Goal: Task Accomplishment & Management: Complete application form

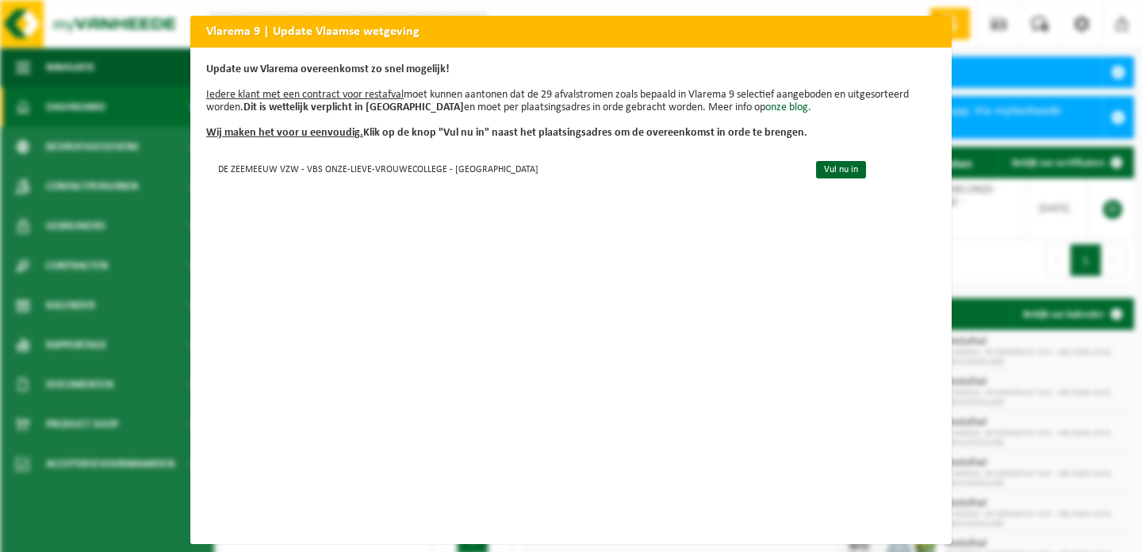
scroll to position [8, 0]
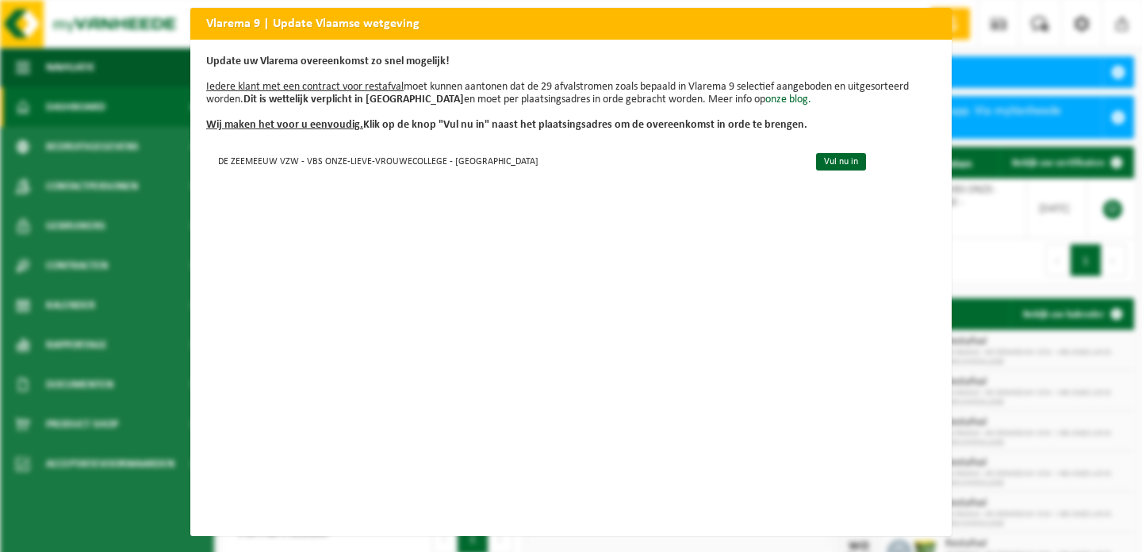
click at [969, 218] on div "Vlarema 9 | Update Vlaamse wetgeving Update uw Vlarema overeenkomst zo snel mog…" at bounding box center [571, 276] width 1142 height 552
click at [826, 163] on link "Vul nu in" at bounding box center [841, 161] width 50 height 17
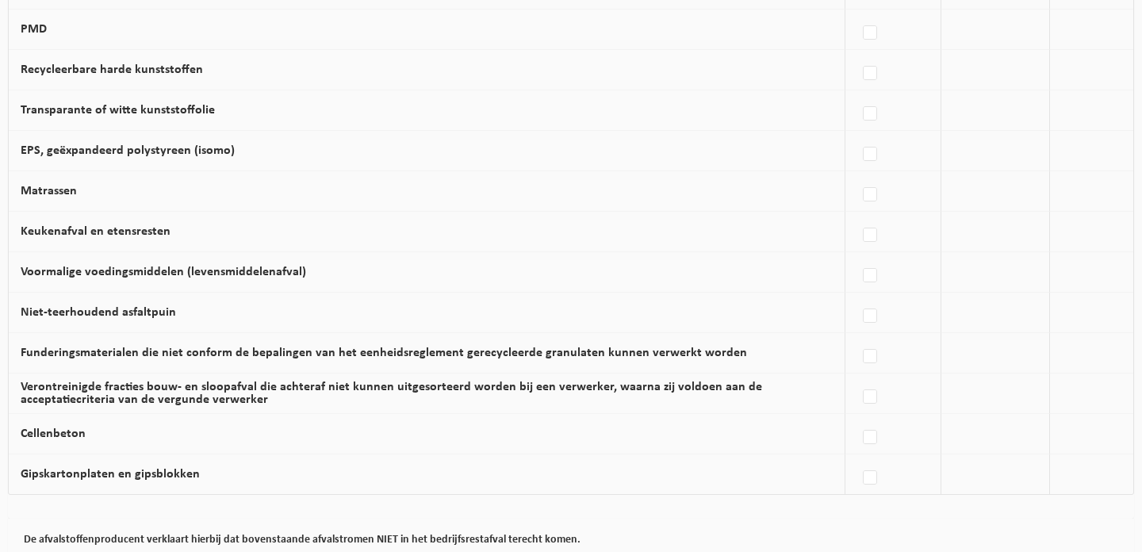
scroll to position [1045, 0]
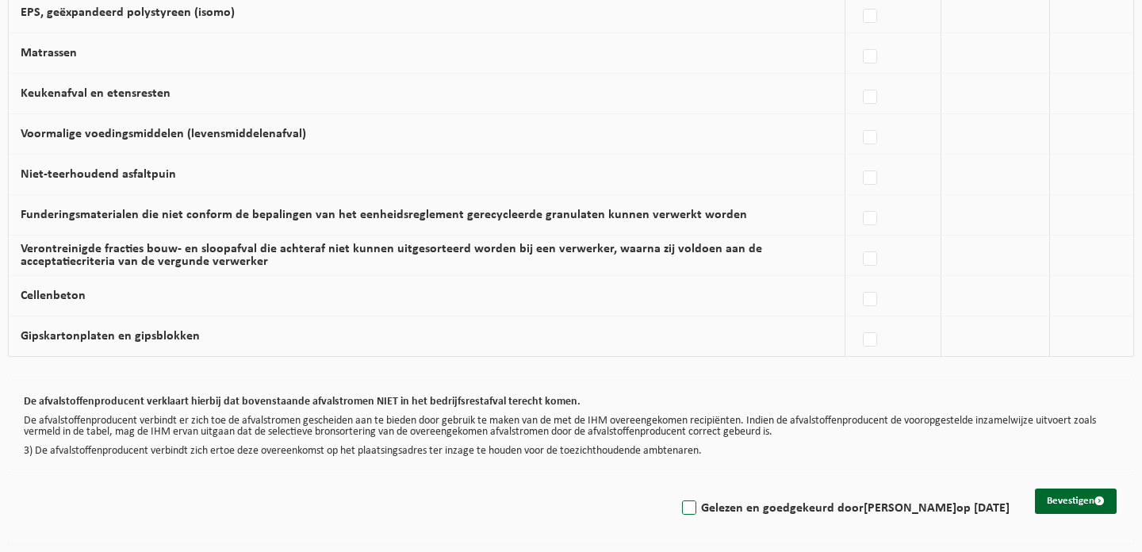
click at [695, 512] on label "Gelezen en goedgekeurd door STIJN STORME op 19/08/25" at bounding box center [844, 509] width 331 height 24
click at [677, 489] on input "Gelezen en goedgekeurd door STIJN STORME op 19/08/25" at bounding box center [676, 488] width 1 height 1
checkbox input "true"
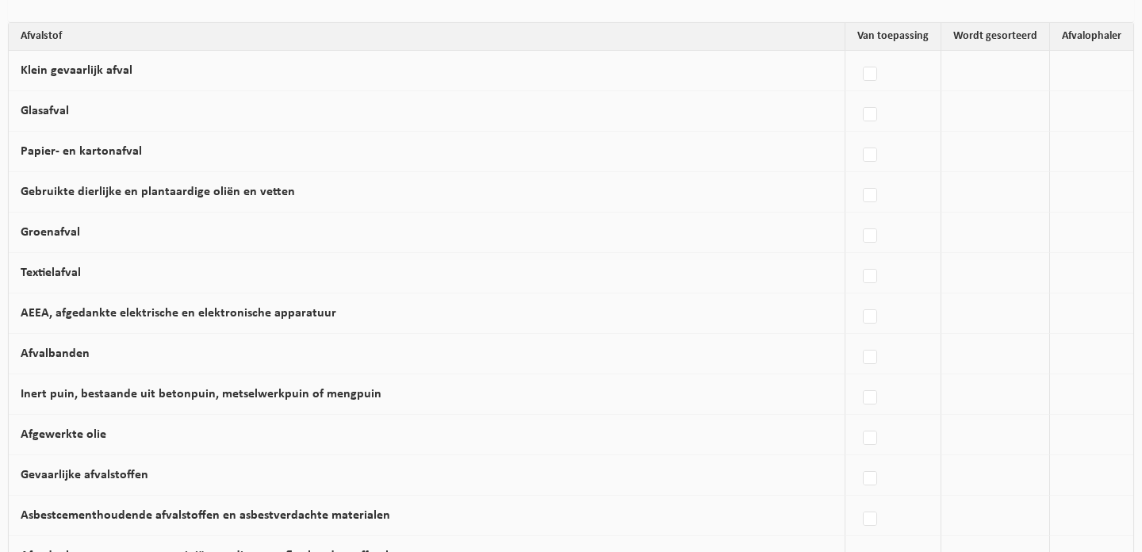
scroll to position [0, 0]
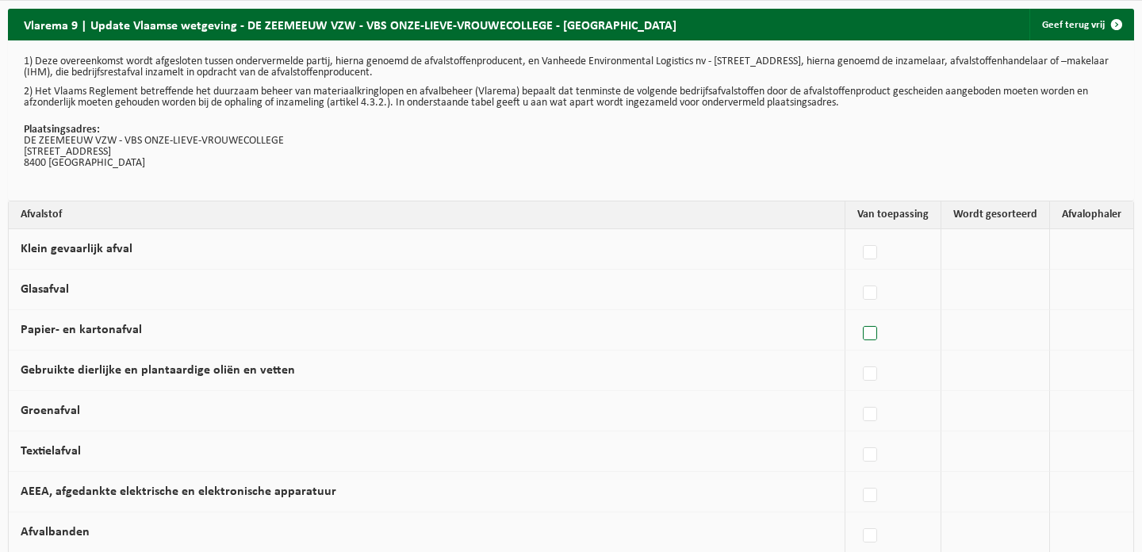
click at [876, 339] on label at bounding box center [871, 334] width 22 height 24
click at [857, 314] on input "Papier- en kartonafval" at bounding box center [857, 313] width 1 height 1
checkbox input "true"
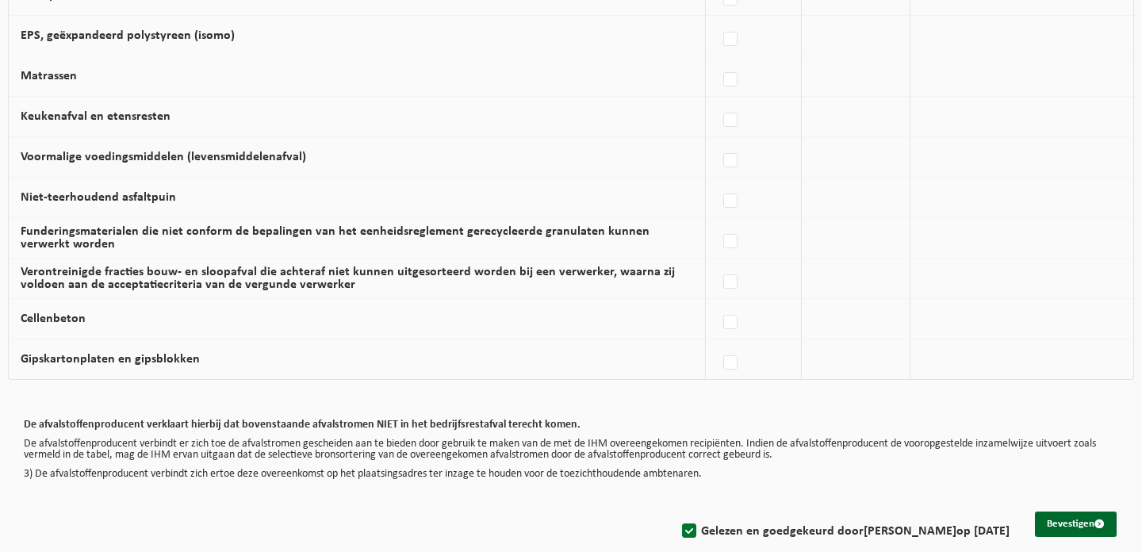
scroll to position [1045, 0]
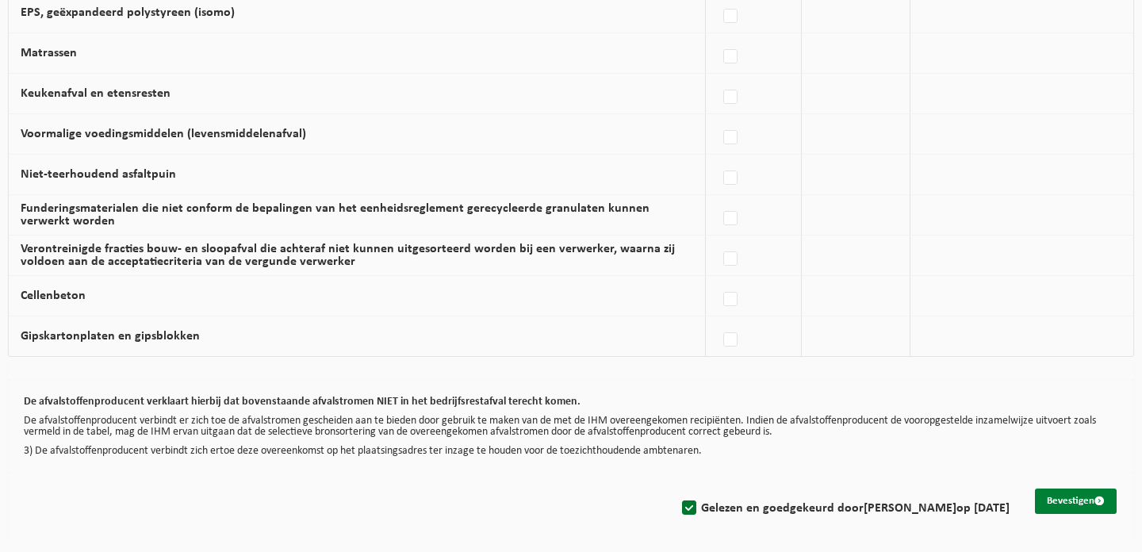
click at [1066, 504] on button "Bevestigen" at bounding box center [1076, 501] width 82 height 25
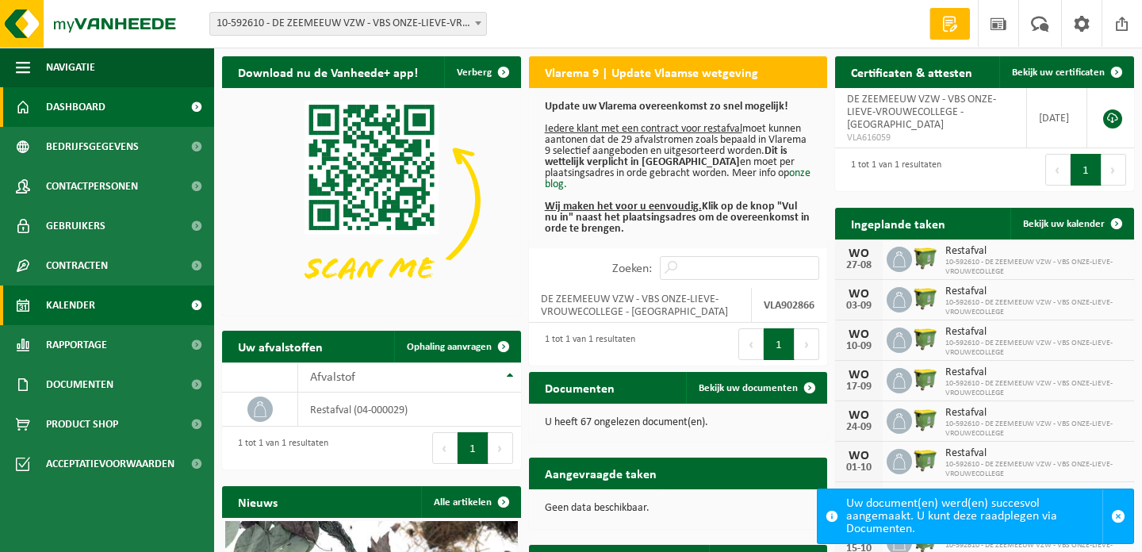
click at [64, 305] on span "Kalender" at bounding box center [70, 306] width 49 height 40
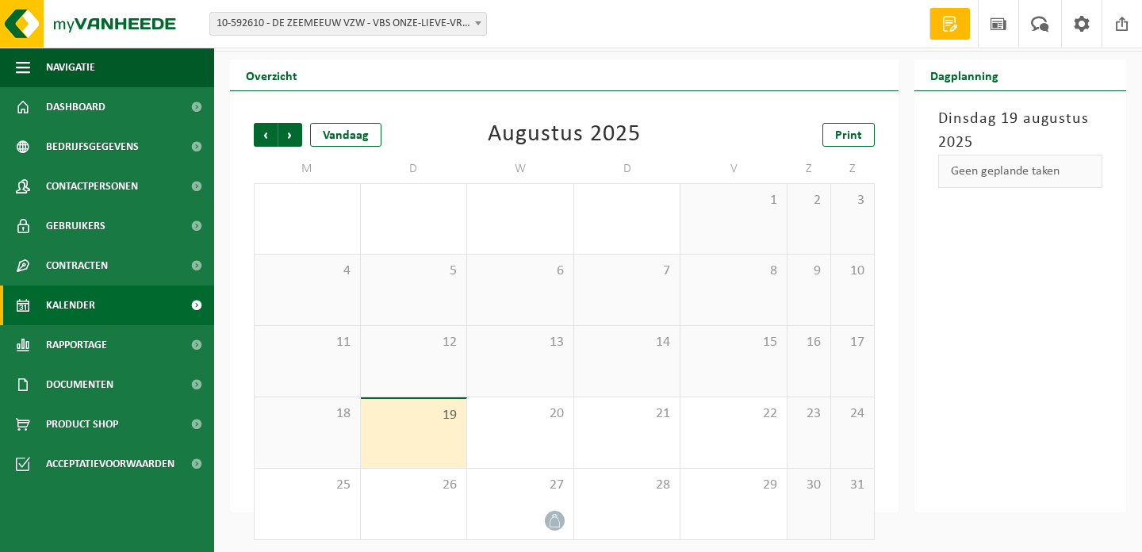
scroll to position [35, 0]
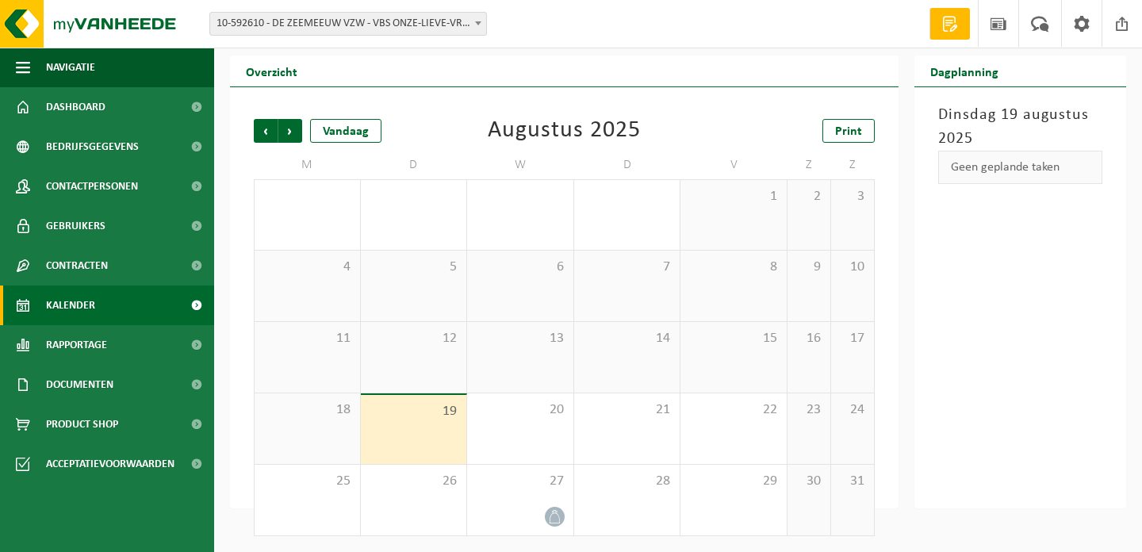
click at [446, 431] on div "19" at bounding box center [414, 429] width 106 height 69
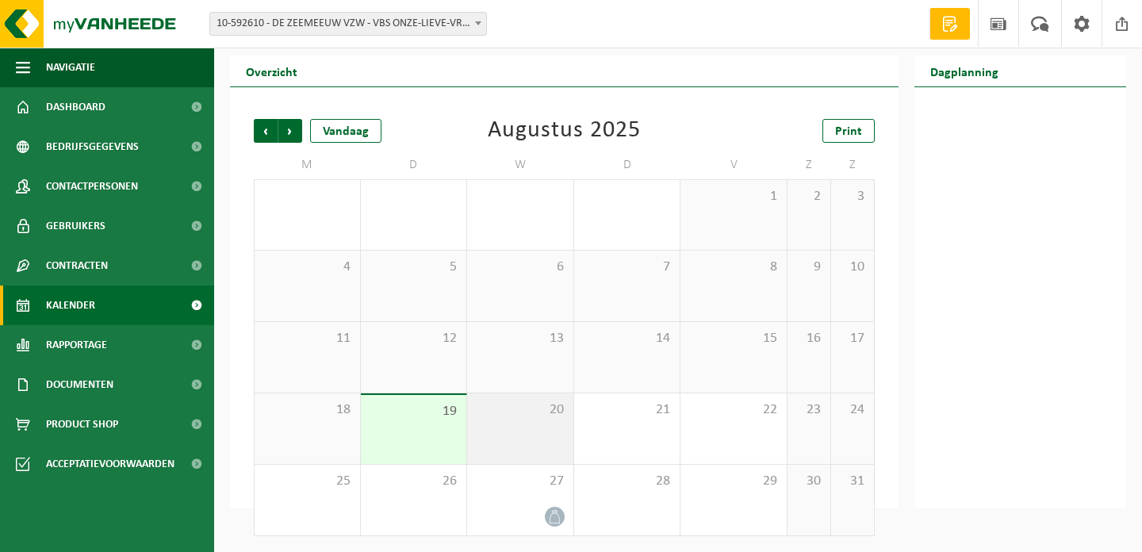
click at [517, 429] on div "20" at bounding box center [520, 428] width 106 height 71
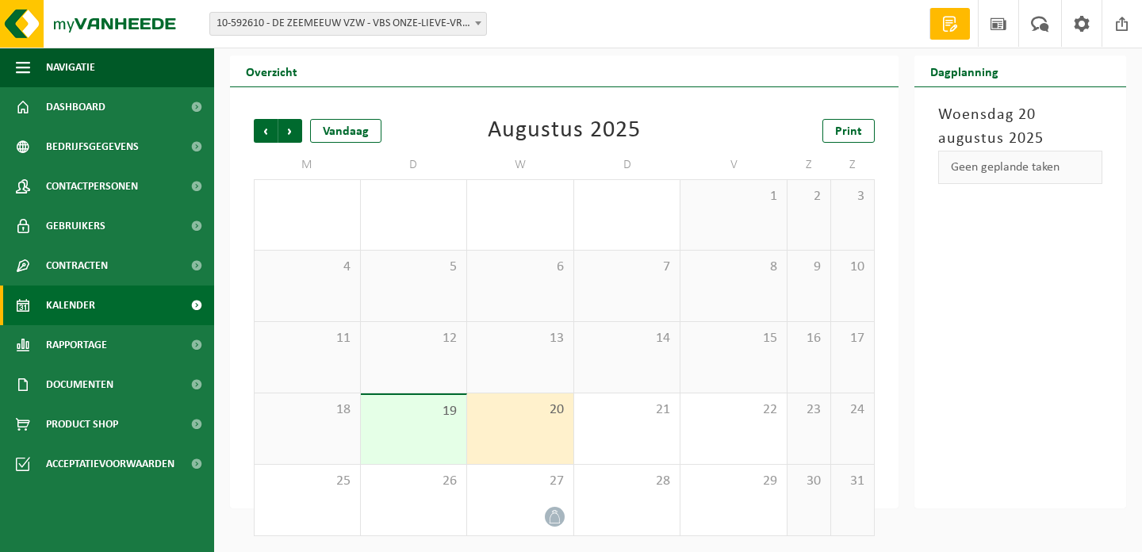
click at [949, 33] on link "Offerte aanvragen" at bounding box center [950, 24] width 40 height 32
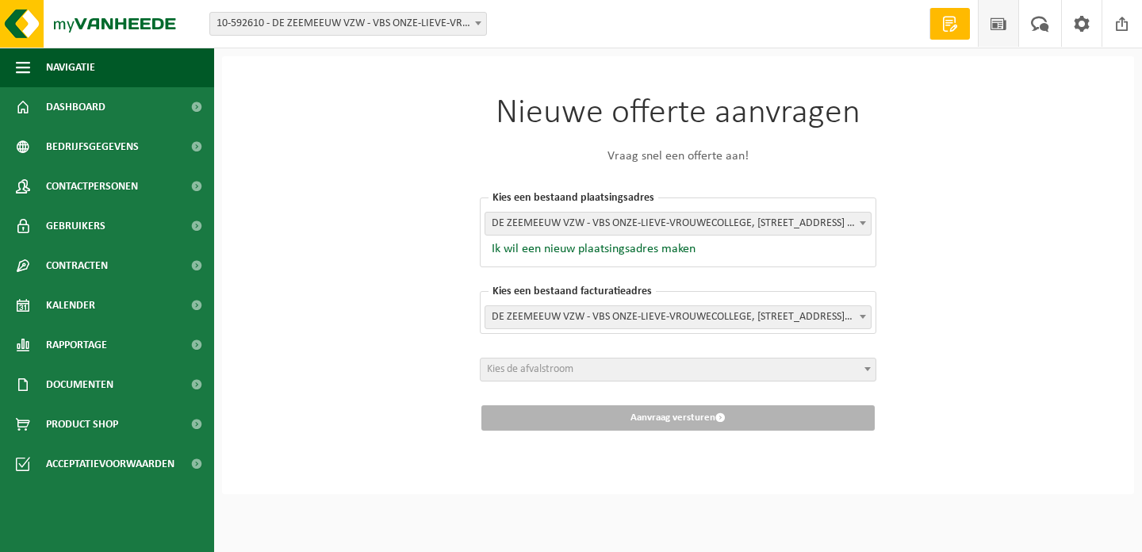
click at [1007, 35] on span at bounding box center [999, 23] width 24 height 47
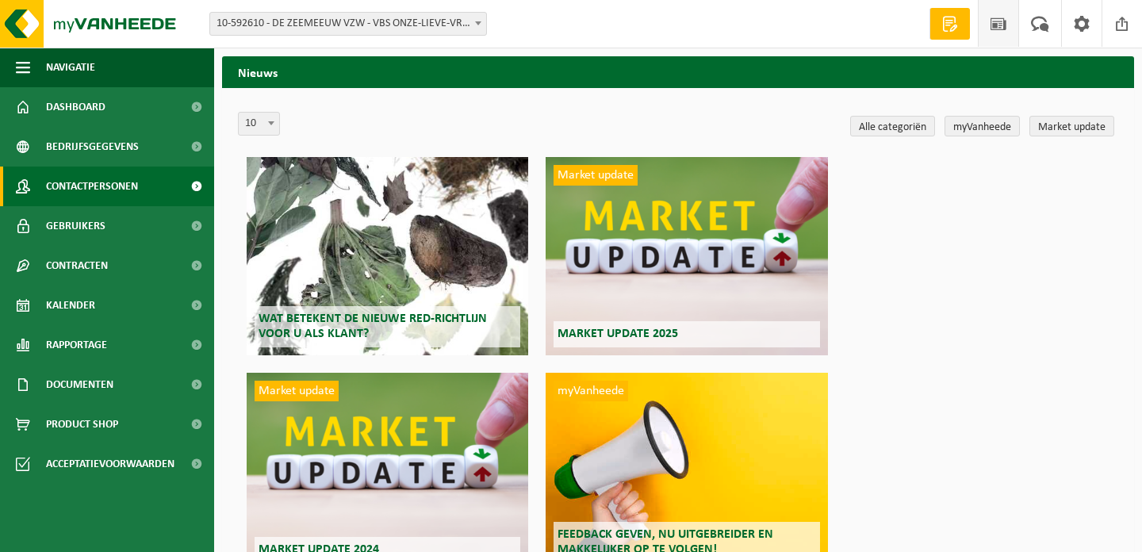
click at [102, 178] on span "Contactpersonen" at bounding box center [92, 187] width 92 height 40
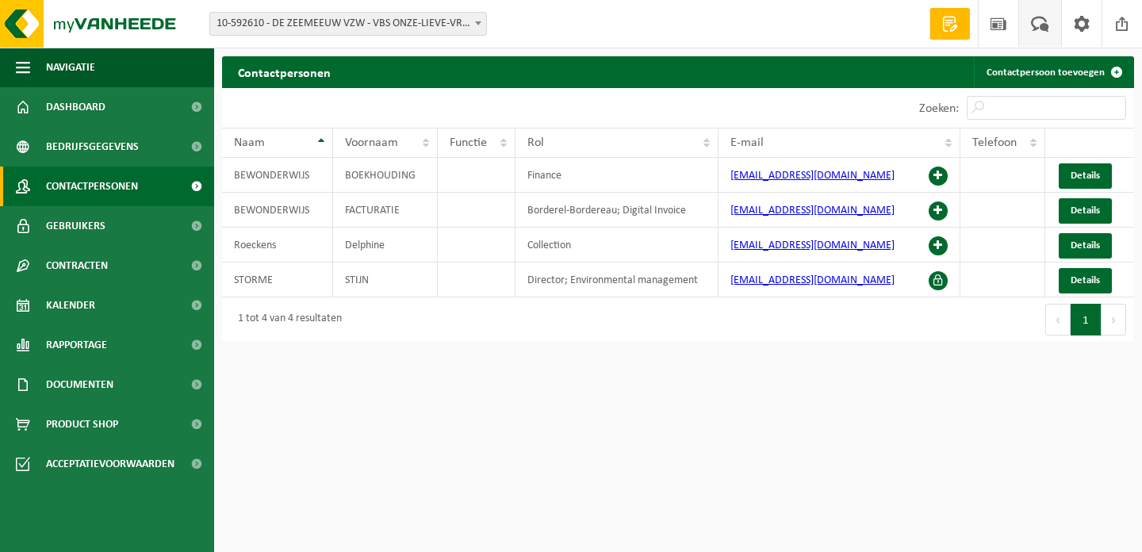
click at [1053, 24] on span at bounding box center [1040, 23] width 26 height 47
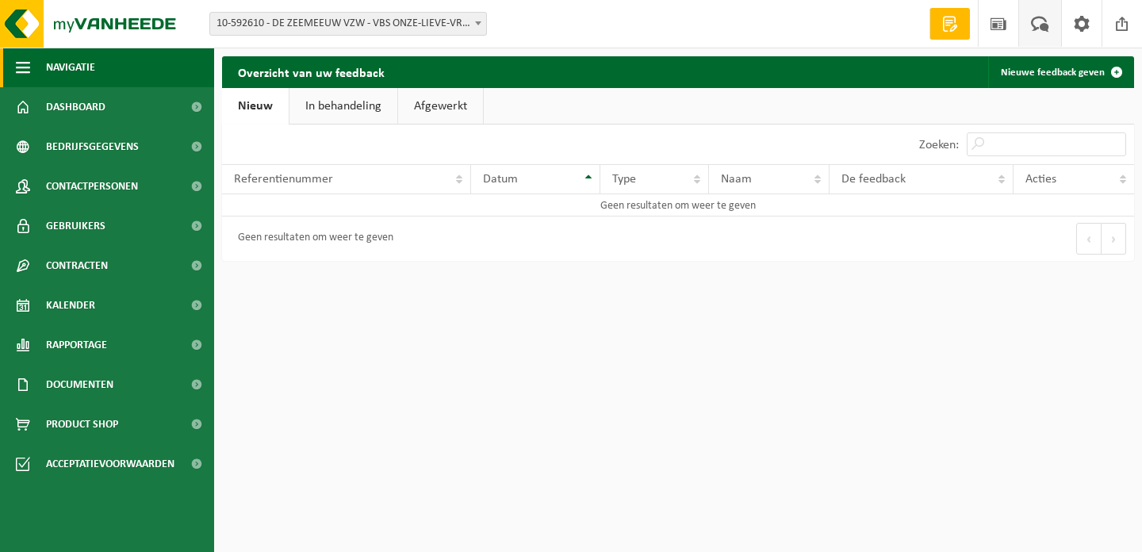
click at [22, 68] on span "button" at bounding box center [23, 68] width 14 height 40
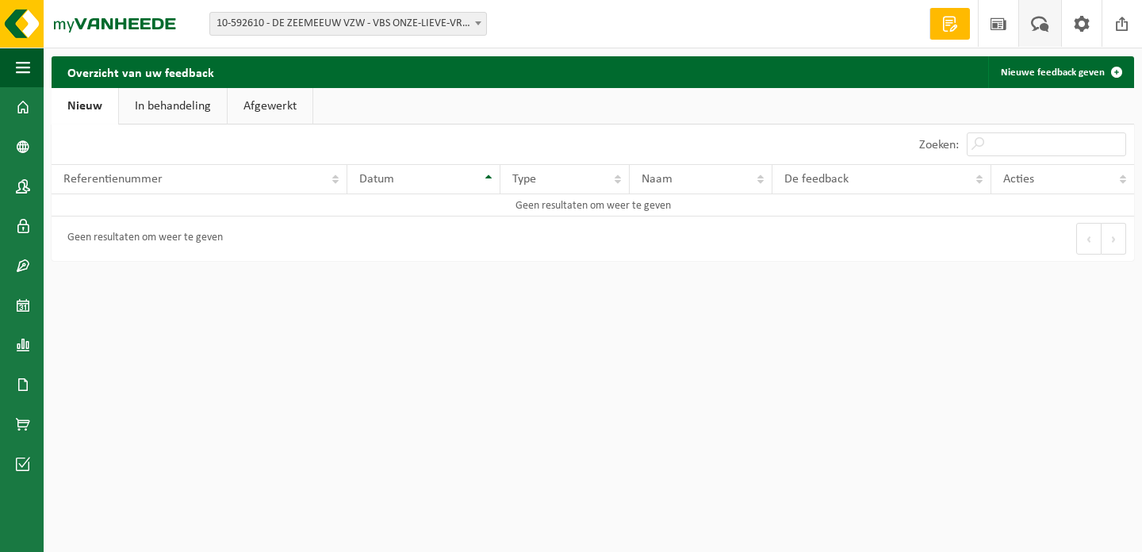
click at [477, 27] on span at bounding box center [478, 23] width 16 height 21
click at [32, 117] on link "Dashboard" at bounding box center [22, 107] width 44 height 40
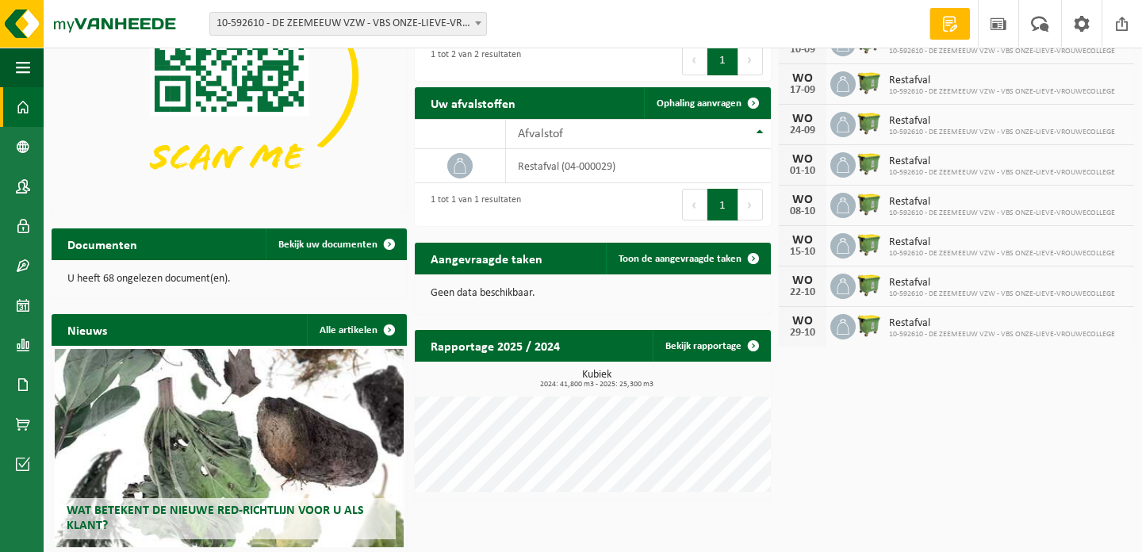
scroll to position [136, 0]
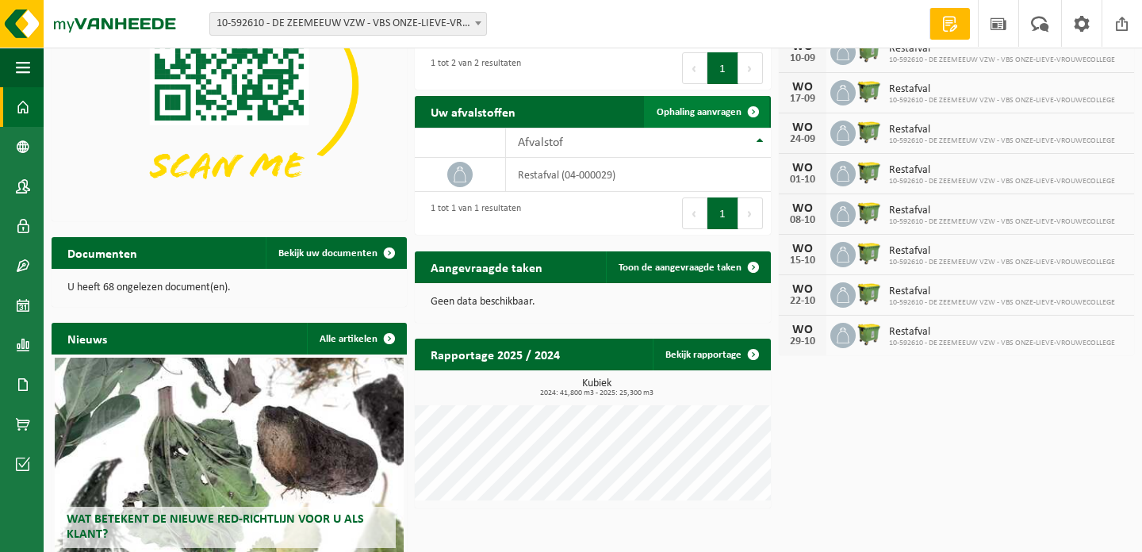
click at [750, 113] on span at bounding box center [754, 112] width 32 height 32
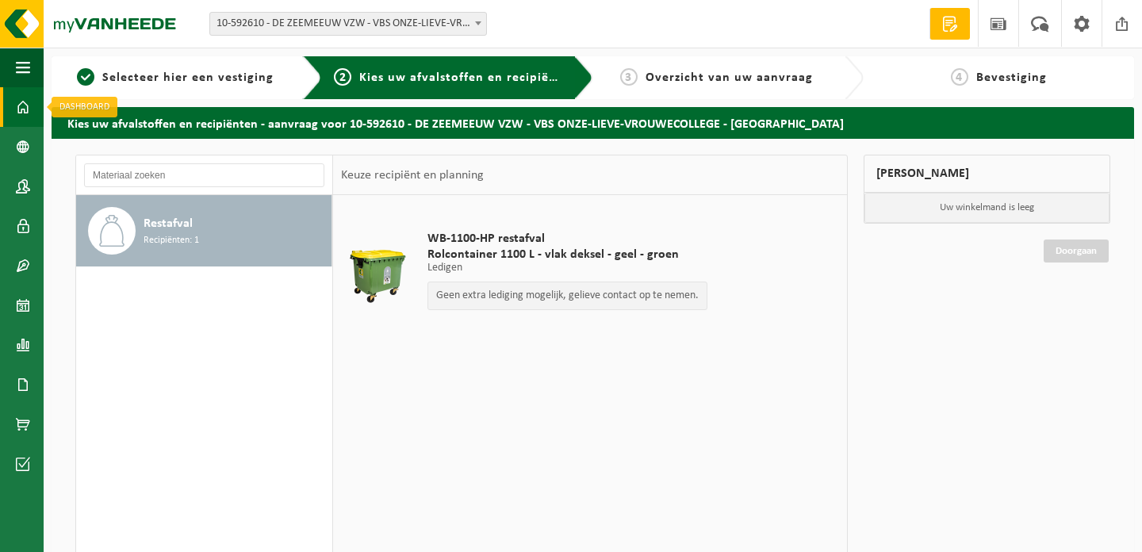
click at [19, 107] on span at bounding box center [23, 107] width 14 height 40
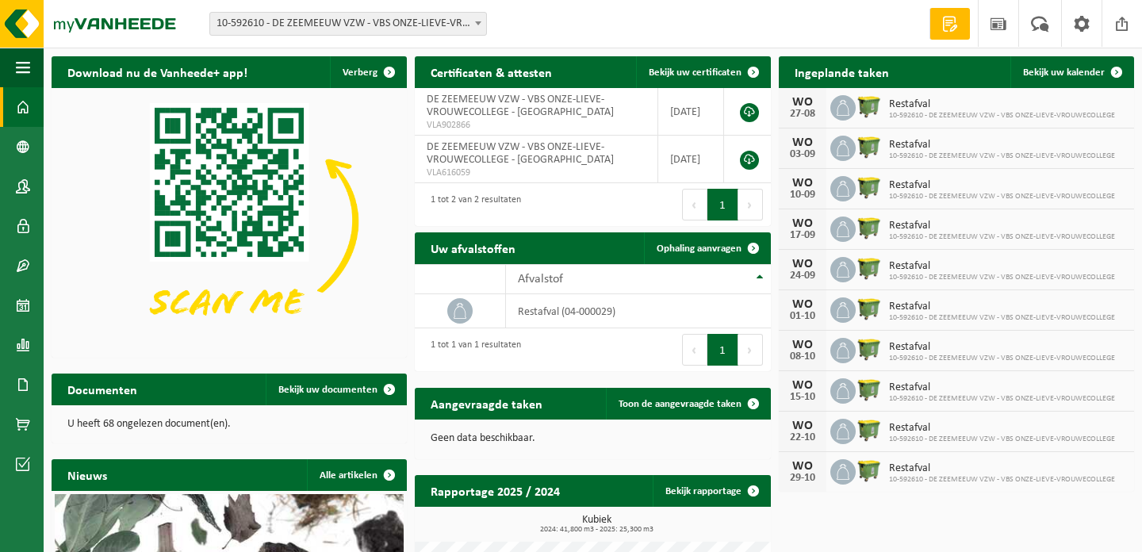
click at [988, 109] on span "Restafval" at bounding box center [1002, 104] width 226 height 13
